Goal: Information Seeking & Learning: Check status

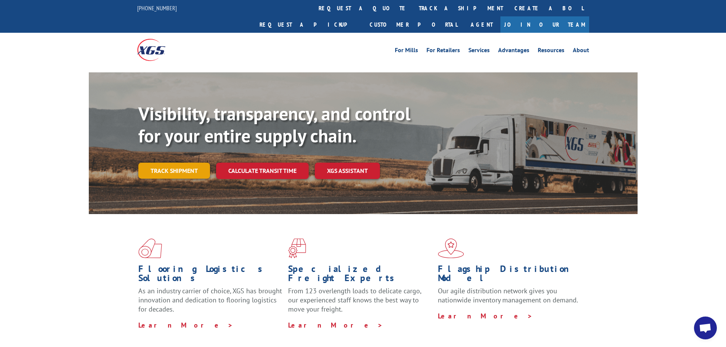
click at [164, 163] on link "Track shipment" at bounding box center [174, 171] width 72 height 16
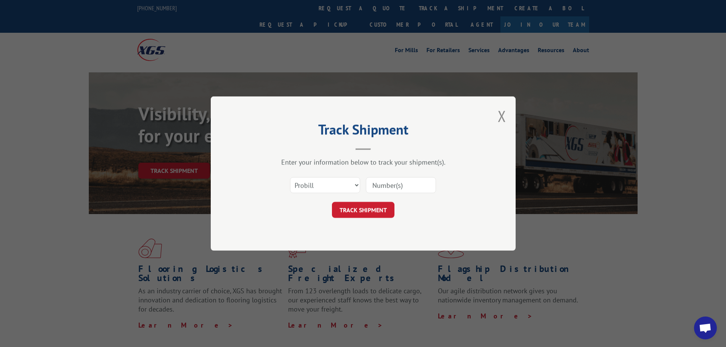
click at [390, 187] on input at bounding box center [401, 185] width 70 height 16
paste input "6100049409"
type input "6100049409"
click at [331, 184] on select "Select category... Probill BOL PO" at bounding box center [325, 185] width 70 height 16
select select "bol"
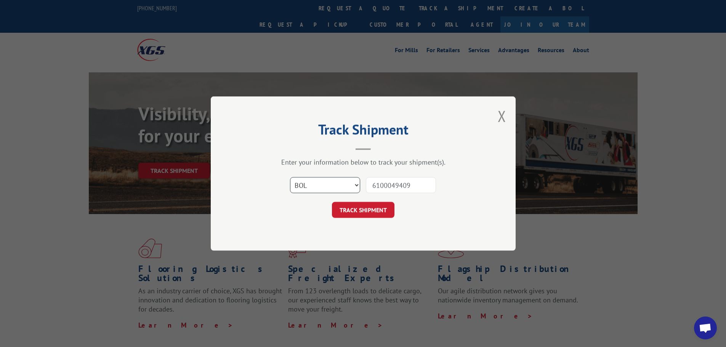
click at [290, 177] on select "Select category... Probill BOL PO" at bounding box center [325, 185] width 70 height 16
click at [356, 211] on button "TRACK SHIPMENT" at bounding box center [363, 210] width 62 height 16
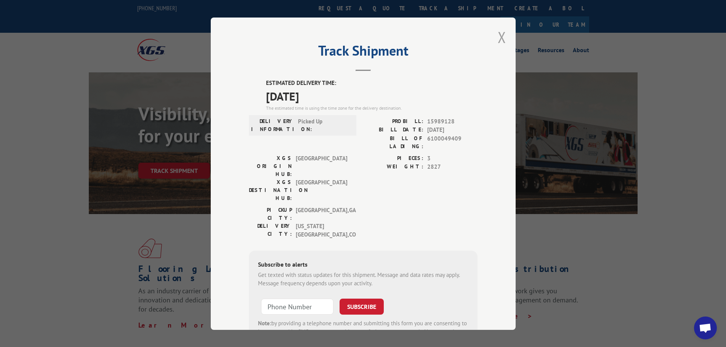
click at [497, 35] on button "Close modal" at bounding box center [501, 37] width 8 height 20
